Goal: Information Seeking & Learning: Find specific fact

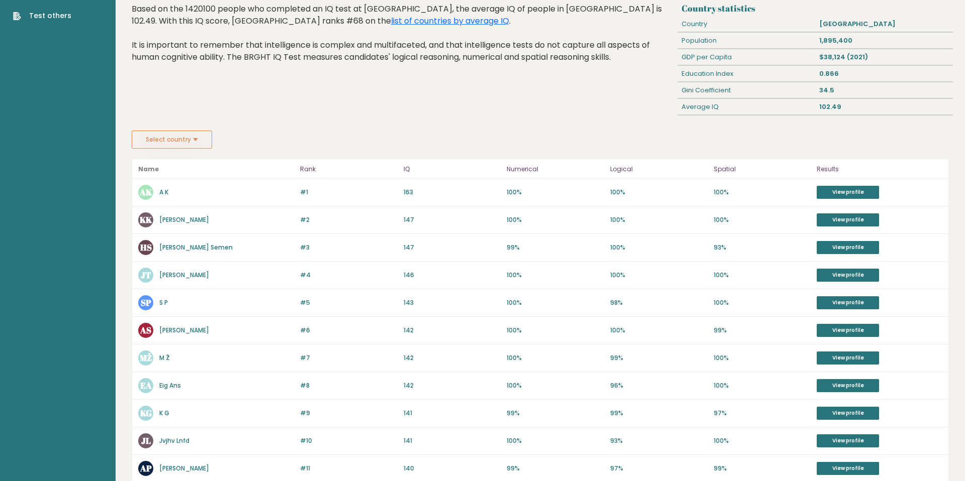
scroll to position [57, 0]
drag, startPoint x: 428, startPoint y: 329, endPoint x: 393, endPoint y: 329, distance: 34.7
click at [393, 329] on div "#6 AS [PERSON_NAME] 143 #6 142 100% 100% 99% View profile" at bounding box center [540, 331] width 816 height 28
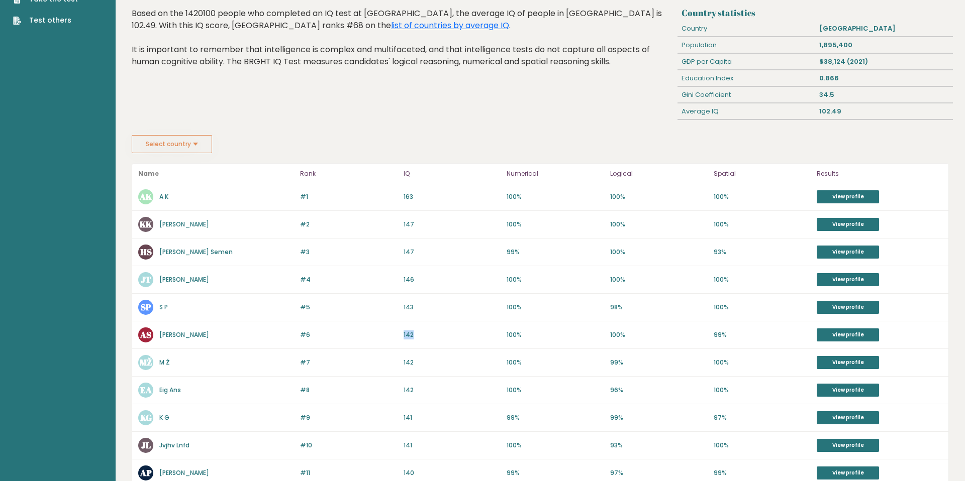
scroll to position [48, 0]
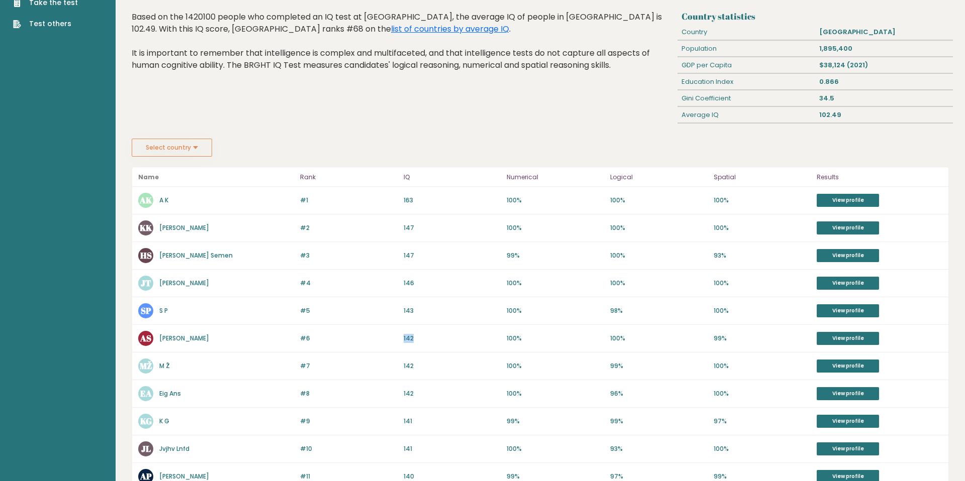
click at [159, 200] on link "A K" at bounding box center [163, 200] width 9 height 9
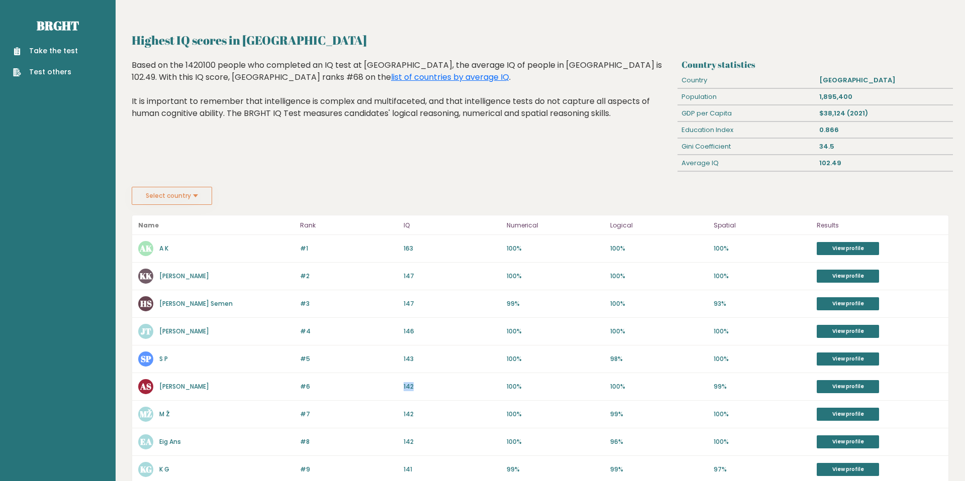
click at [67, 54] on link "Take the test" at bounding box center [45, 51] width 65 height 11
click at [54, 51] on link "Take the test" at bounding box center [45, 51] width 65 height 11
click at [200, 194] on button "Select country" at bounding box center [172, 196] width 80 height 18
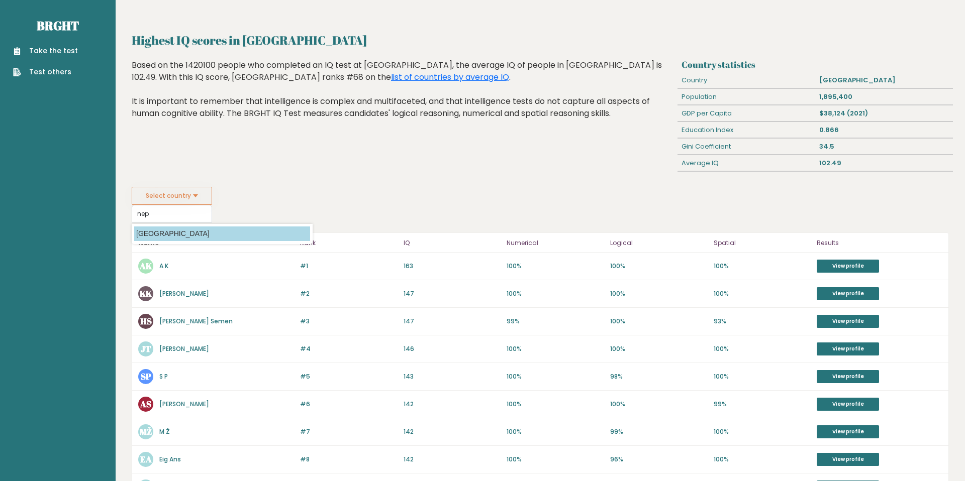
click at [171, 235] on option "[GEOGRAPHIC_DATA]" at bounding box center [222, 234] width 176 height 15
type input "[GEOGRAPHIC_DATA]"
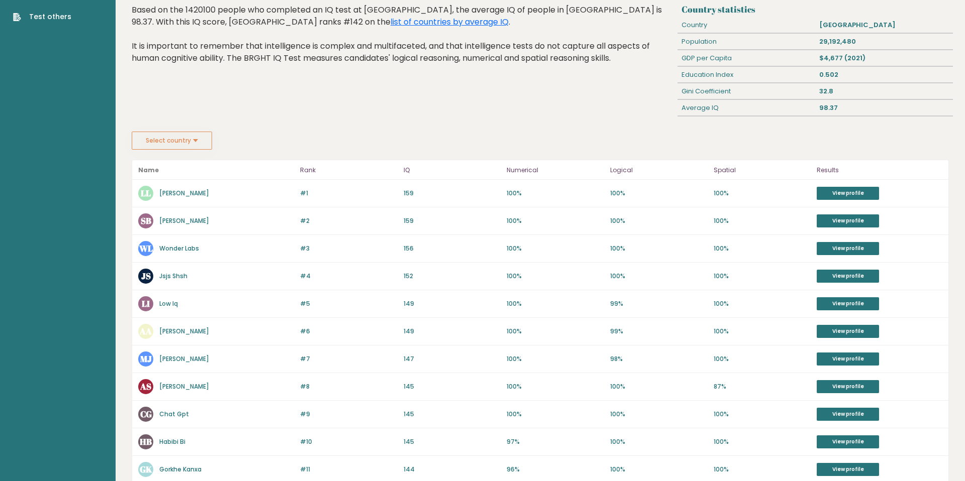
scroll to position [58, 0]
